Goal: Information Seeking & Learning: Learn about a topic

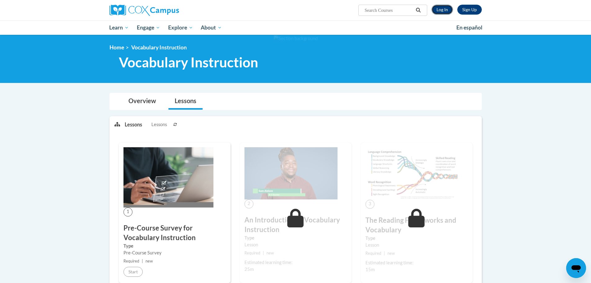
click at [438, 10] on link "Log In" at bounding box center [442, 10] width 21 height 10
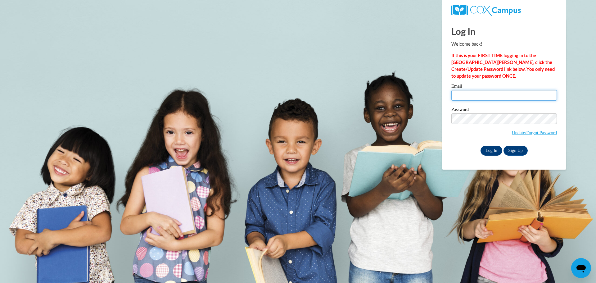
type input "rosa.wilson@coffee.k12.ga.us"
click at [494, 148] on input "Log In" at bounding box center [492, 151] width 22 height 10
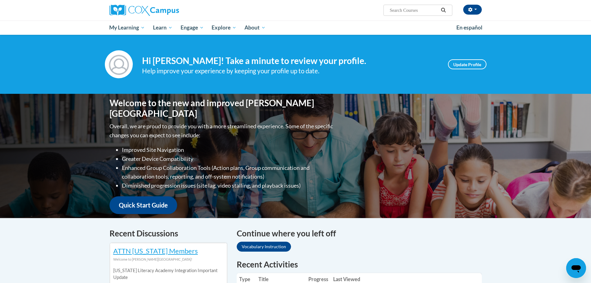
scroll to position [124, 0]
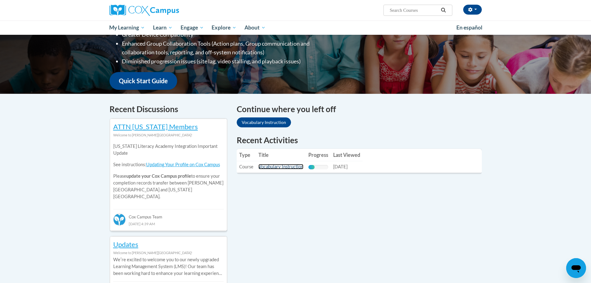
click at [285, 165] on link "Vocabulary Instruction" at bounding box center [281, 166] width 45 height 5
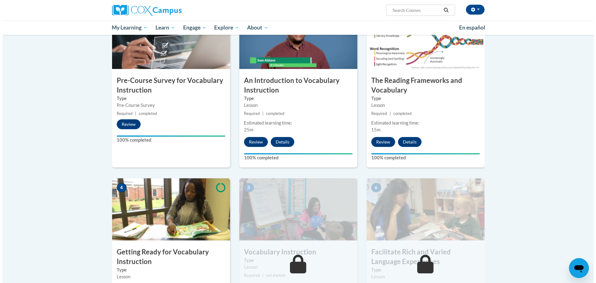
scroll to position [217, 0]
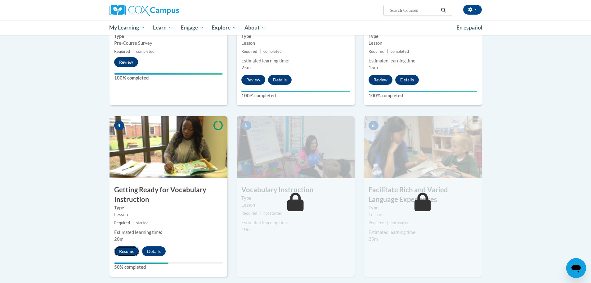
click at [130, 251] on button "Resume" at bounding box center [126, 251] width 25 height 10
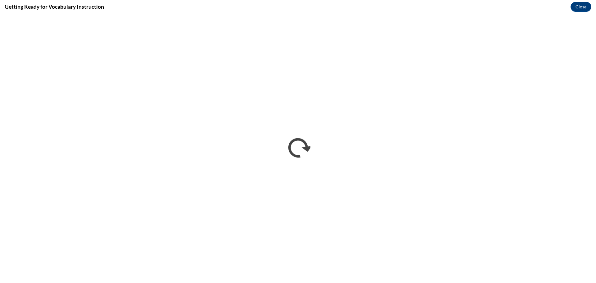
scroll to position [0, 0]
